Goal: Task Accomplishment & Management: Manage account settings

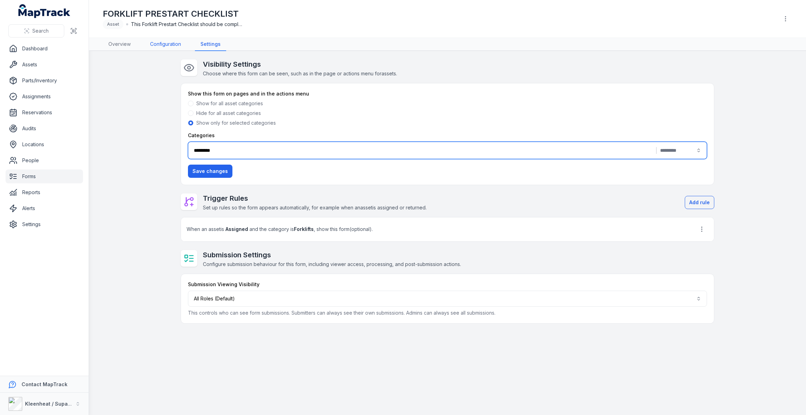
click at [166, 45] on link "Configuration" at bounding box center [166, 44] width 42 height 13
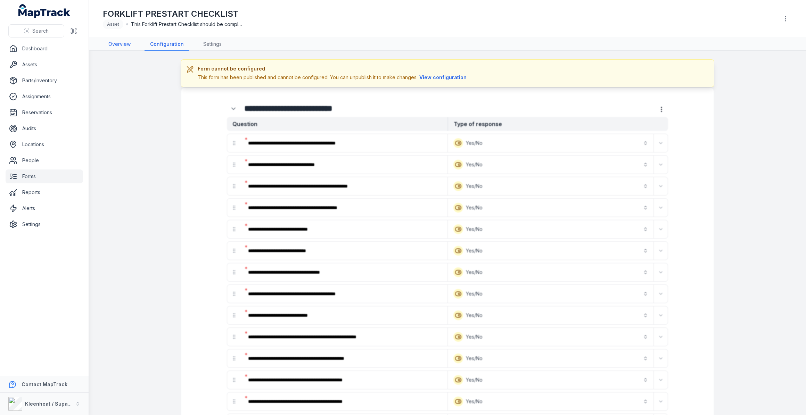
click at [118, 43] on link "Overview" at bounding box center [119, 44] width 33 height 13
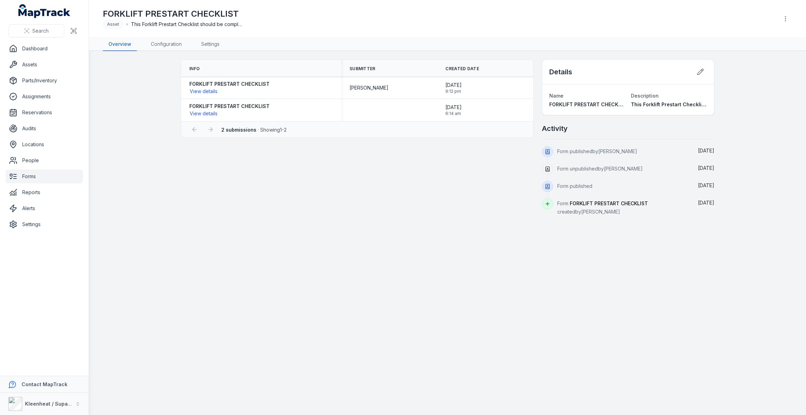
click at [31, 177] on link "Forms" at bounding box center [44, 177] width 77 height 14
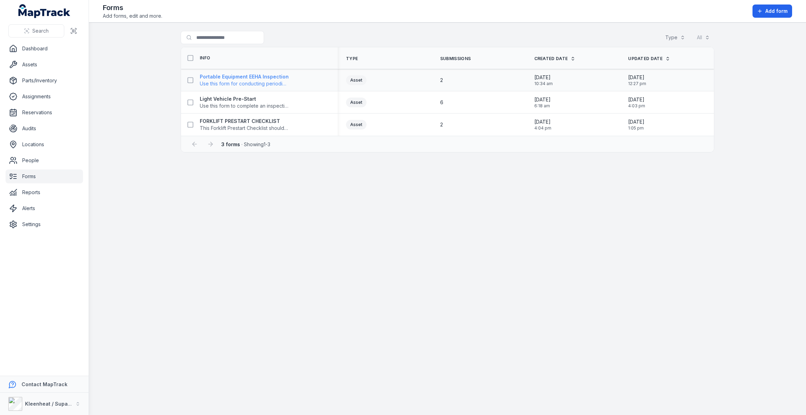
click at [233, 77] on strong "Portable Equipment EEHA Inspection" at bounding box center [244, 76] width 89 height 7
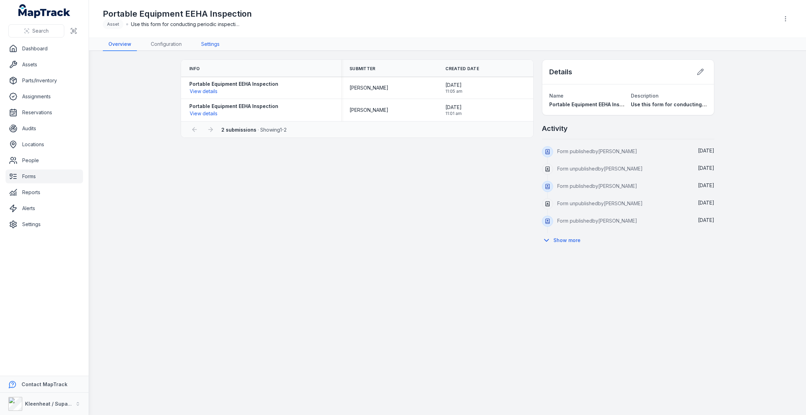
click at [209, 41] on link "Settings" at bounding box center [211, 44] width 30 height 13
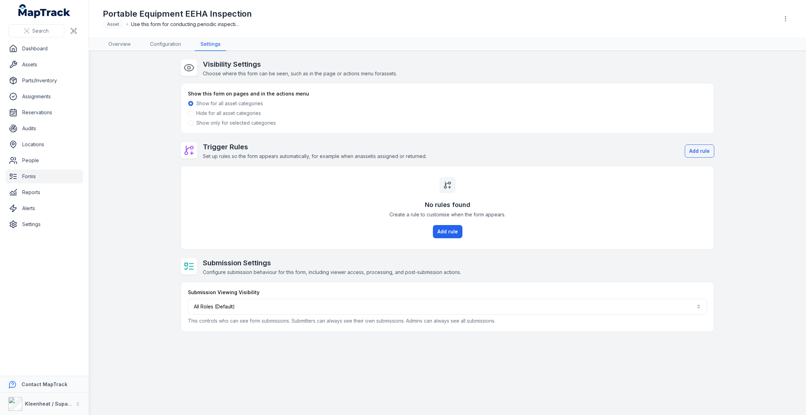
click at [191, 123] on span at bounding box center [191, 123] width 6 height 6
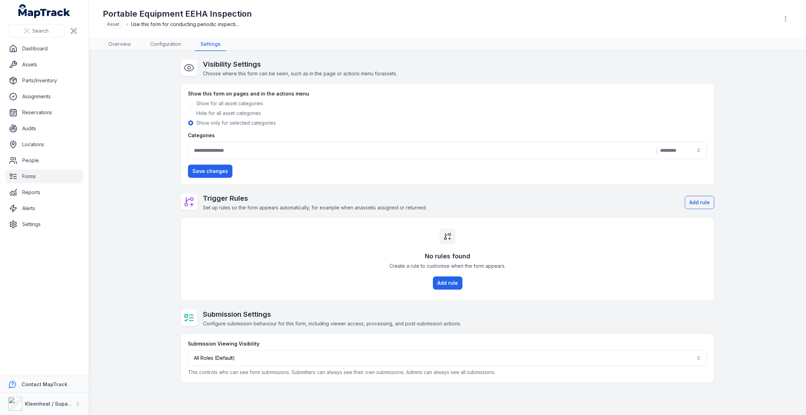
click at [242, 150] on button "|" at bounding box center [447, 150] width 519 height 17
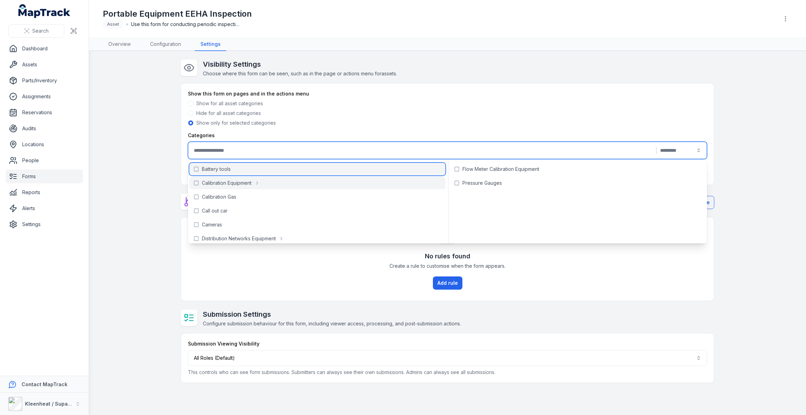
click at [198, 170] on icon at bounding box center [197, 169] width 6 height 6
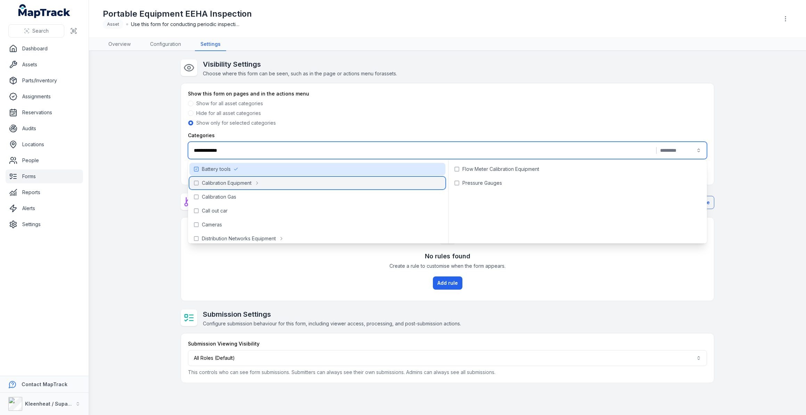
click at [198, 183] on icon at bounding box center [197, 183] width 6 height 6
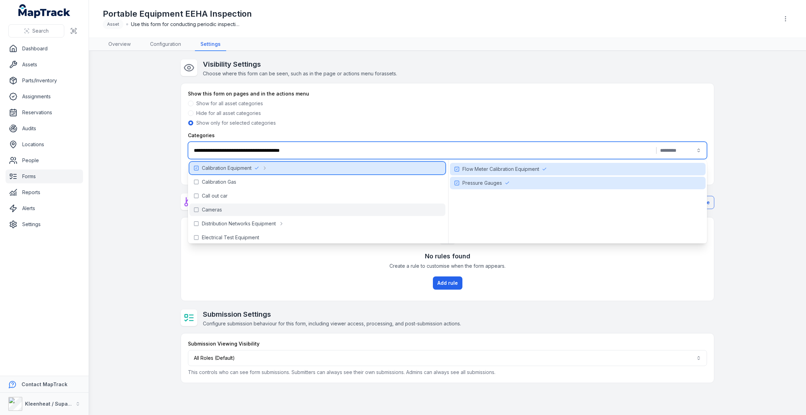
scroll to position [31, 0]
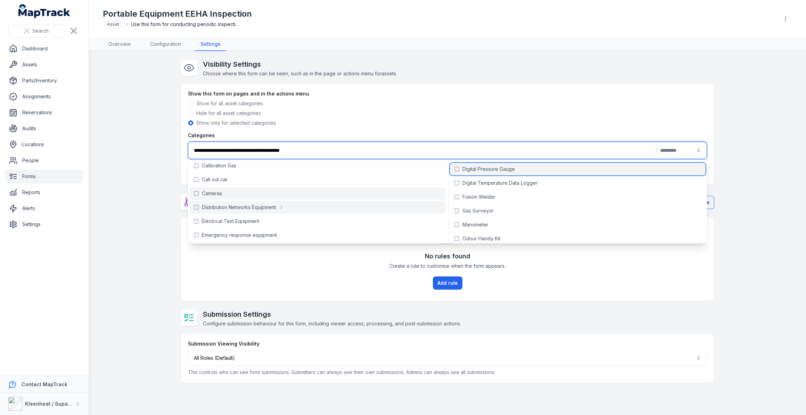
click at [457, 169] on icon at bounding box center [457, 169] width 6 height 6
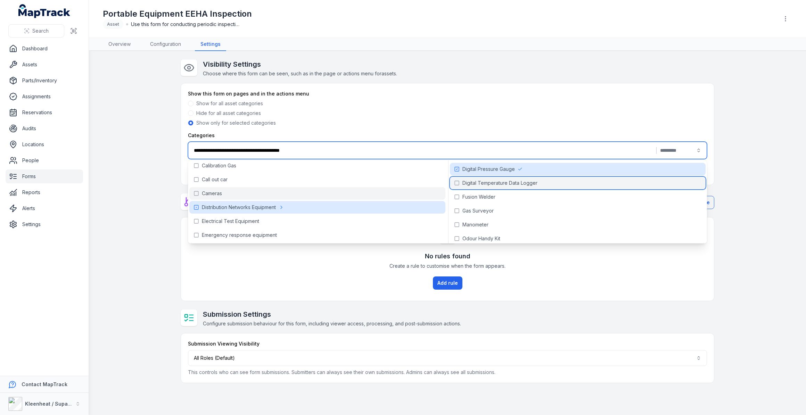
click at [457, 182] on icon at bounding box center [457, 183] width 6 height 6
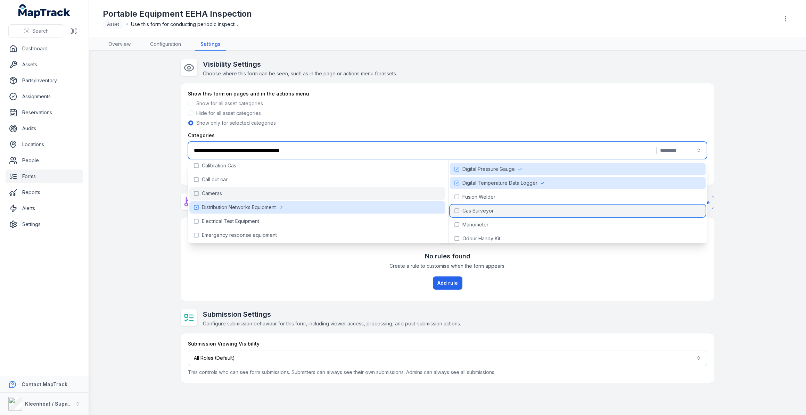
click at [459, 210] on rect at bounding box center [457, 211] width 4 height 4
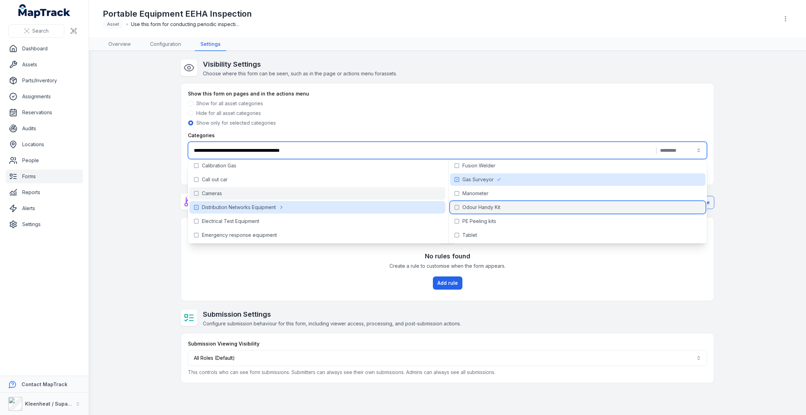
click at [459, 208] on icon at bounding box center [457, 208] width 6 height 6
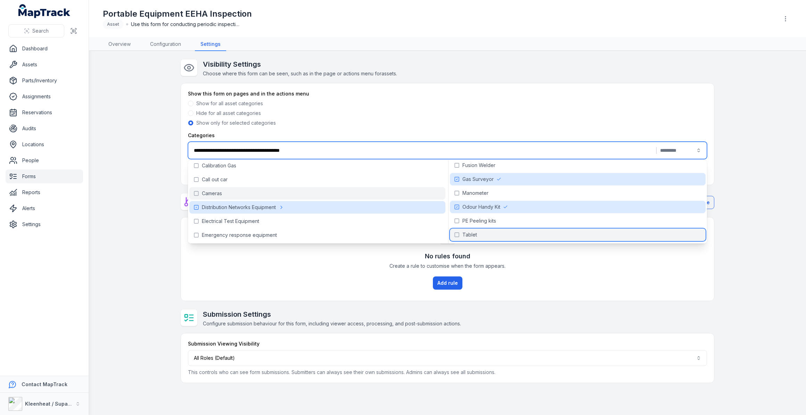
click at [459, 236] on icon at bounding box center [457, 235] width 6 height 6
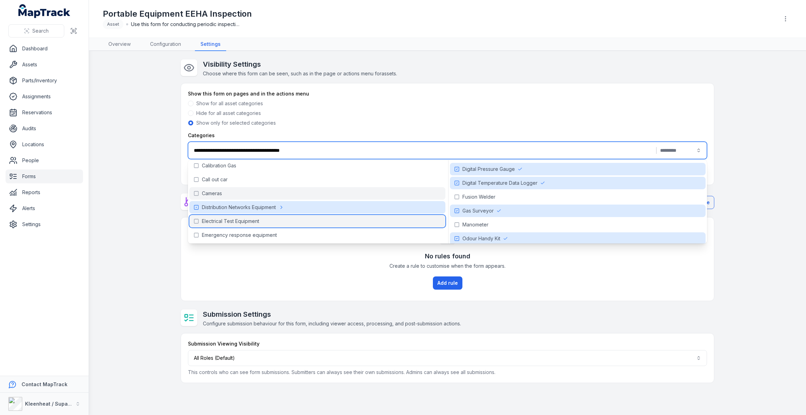
click at [240, 220] on span "Electrical Test Equipment" at bounding box center [230, 221] width 57 height 7
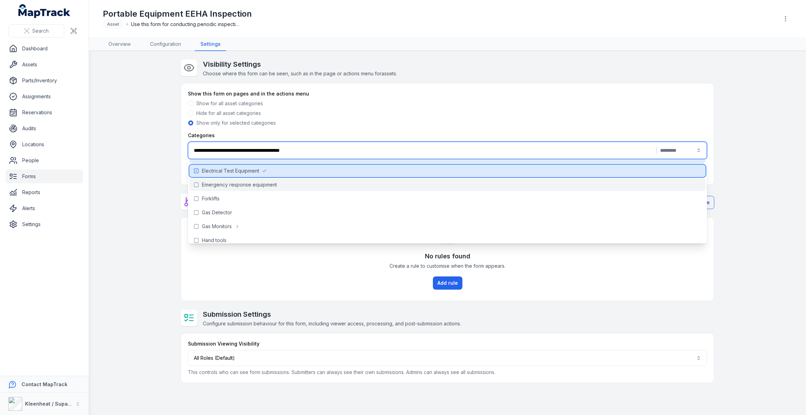
scroll to position [95, 0]
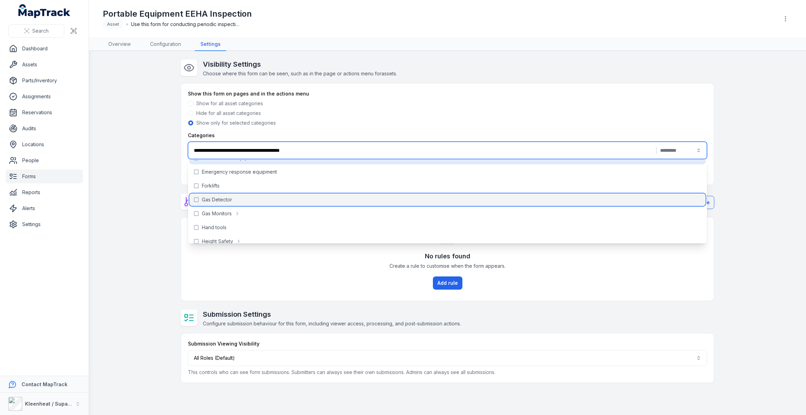
click at [212, 198] on span "Gas Detector" at bounding box center [217, 199] width 30 height 7
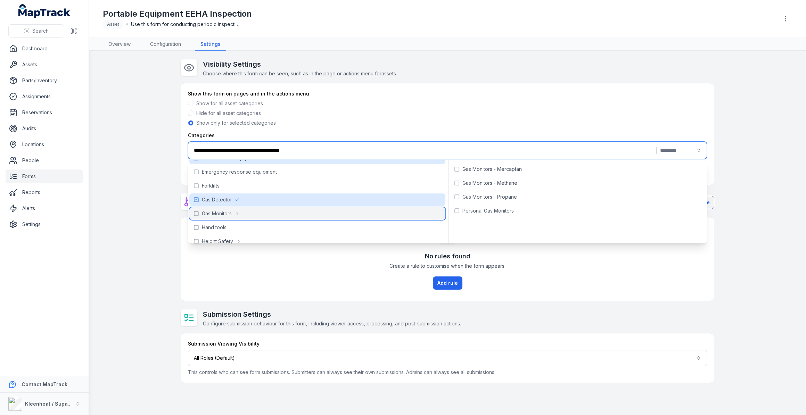
click at [210, 212] on span "Gas Monitors" at bounding box center [217, 213] width 30 height 7
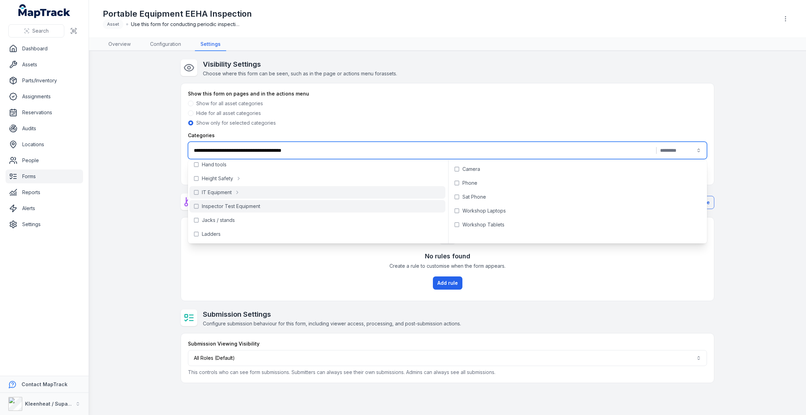
scroll to position [158, 0]
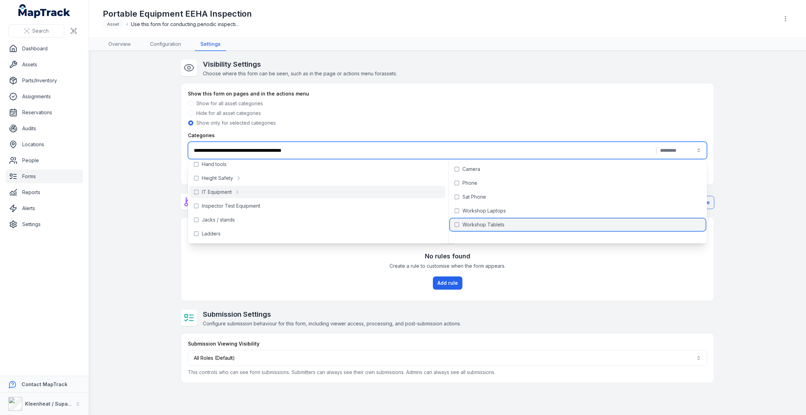
click at [459, 223] on icon at bounding box center [457, 225] width 6 height 6
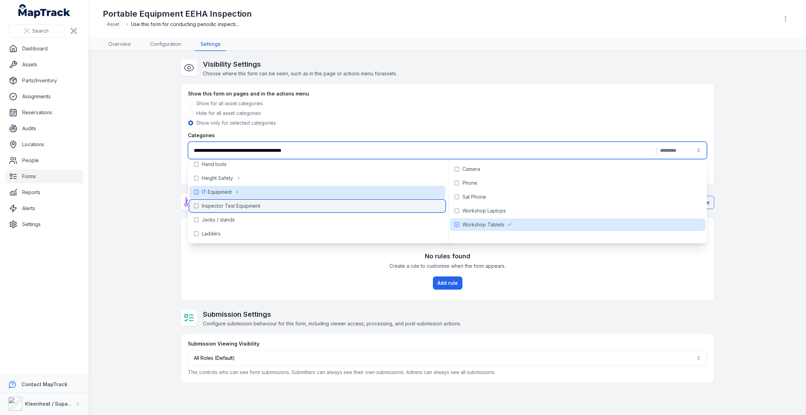
click at [199, 207] on icon at bounding box center [197, 206] width 6 height 6
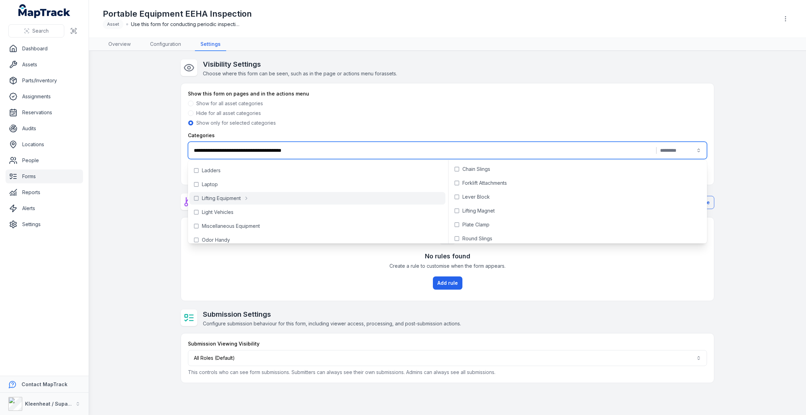
scroll to position [253, 0]
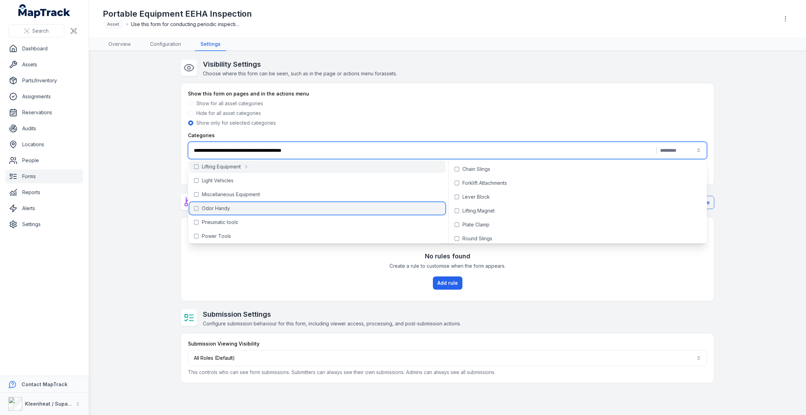
click at [219, 207] on span "Odor Handy" at bounding box center [216, 208] width 28 height 7
type input "**********"
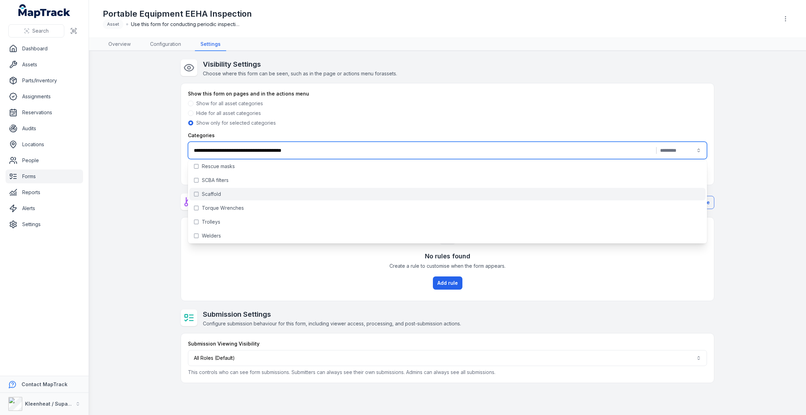
scroll to position [351, 0]
click at [517, 120] on div "Show only for selected categories" at bounding box center [447, 123] width 519 height 7
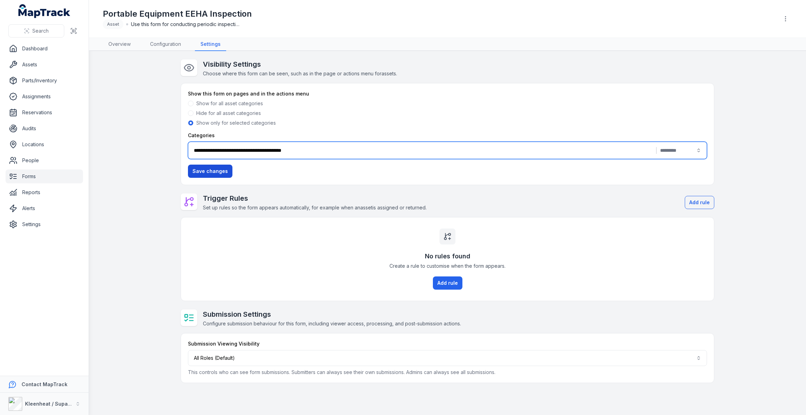
click at [214, 172] on button "Save changes" at bounding box center [210, 171] width 44 height 13
